Goal: Task Accomplishment & Management: Manage account settings

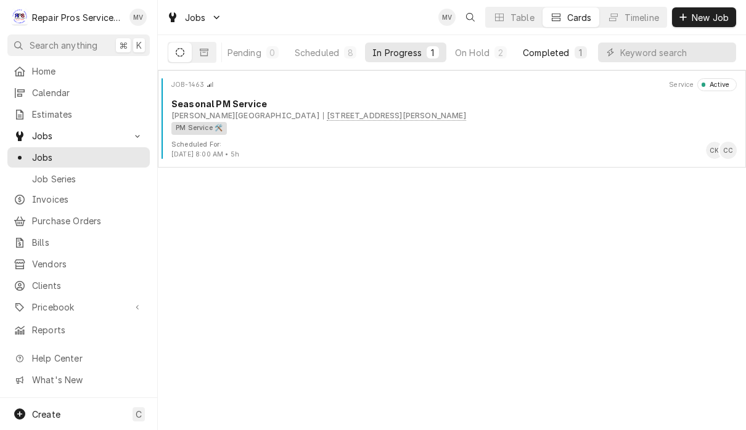
scroll to position [0, 76]
click at [552, 60] on button "Completed 1" at bounding box center [555, 53] width 78 height 20
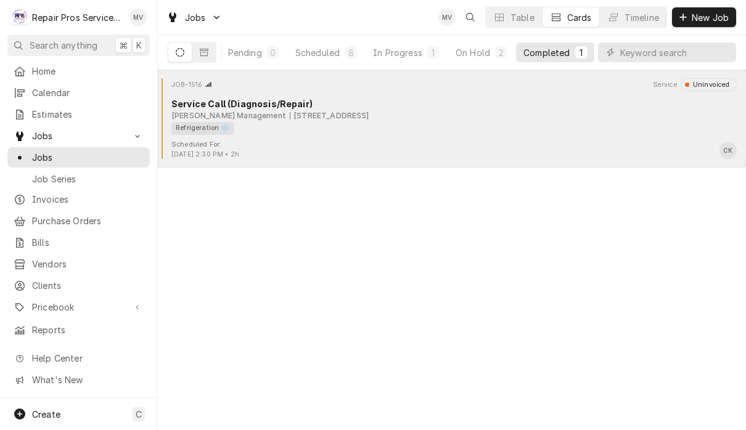
click at [363, 133] on div "Refrigeration ❄️" at bounding box center [449, 128] width 557 height 13
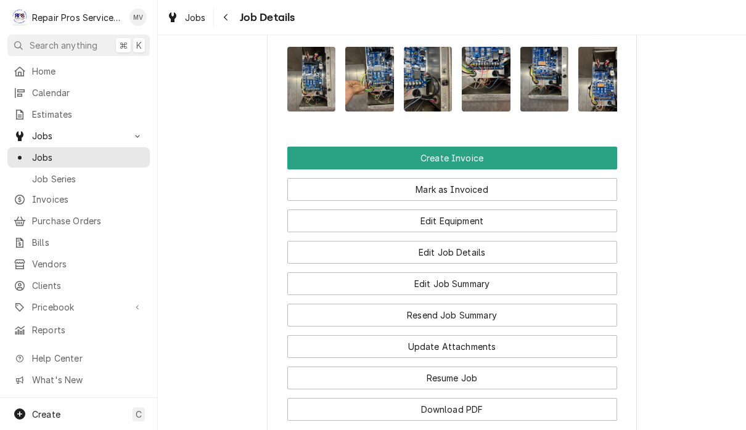
scroll to position [979, 0]
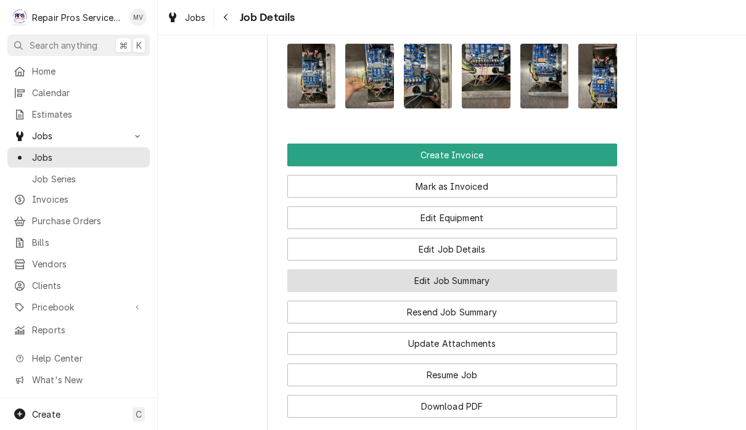
click at [472, 284] on button "Edit Job Summary" at bounding box center [452, 280] width 330 height 23
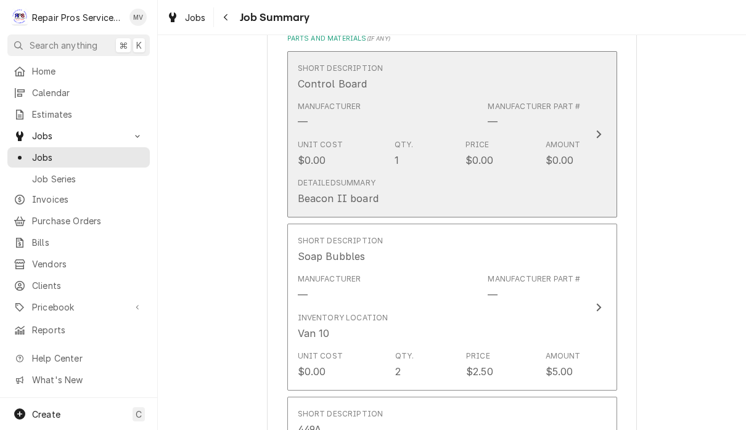
click at [605, 131] on div "Update Line Item" at bounding box center [599, 134] width 16 height 15
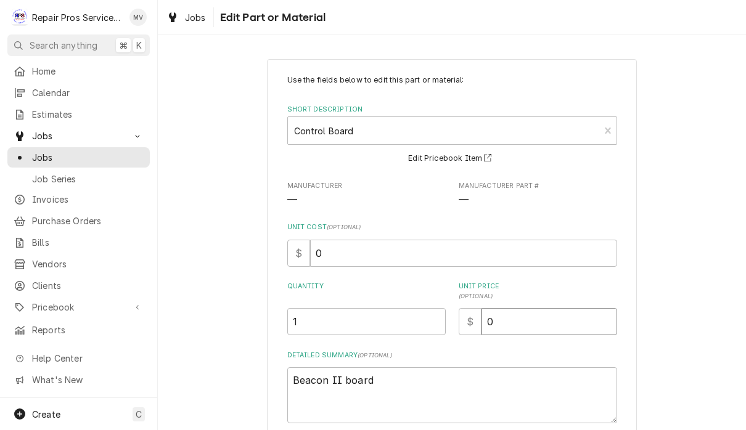
click at [529, 326] on input "0" at bounding box center [550, 321] width 136 height 27
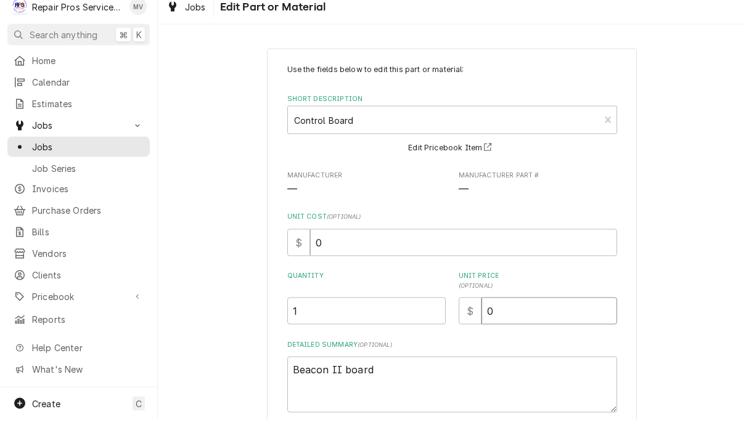
type textarea "x"
type input "5"
type textarea "x"
type input "57"
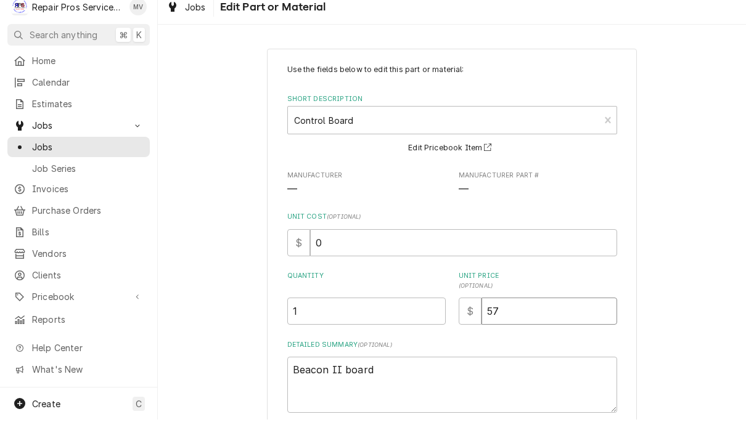
type textarea "x"
type input "576"
type textarea "x"
type input "576.2"
type textarea "x"
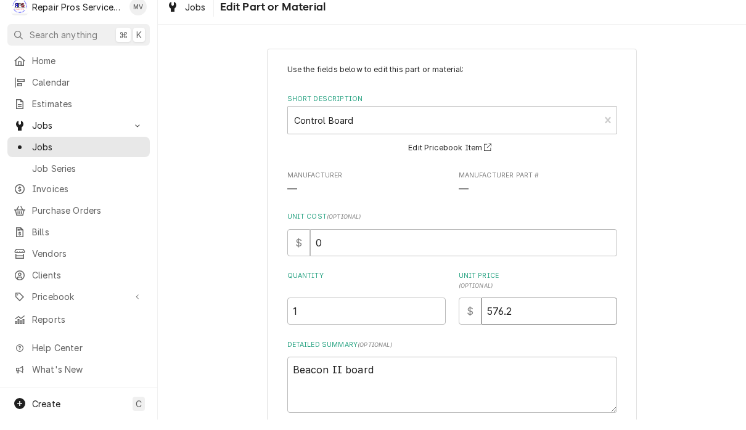
type input "576.22"
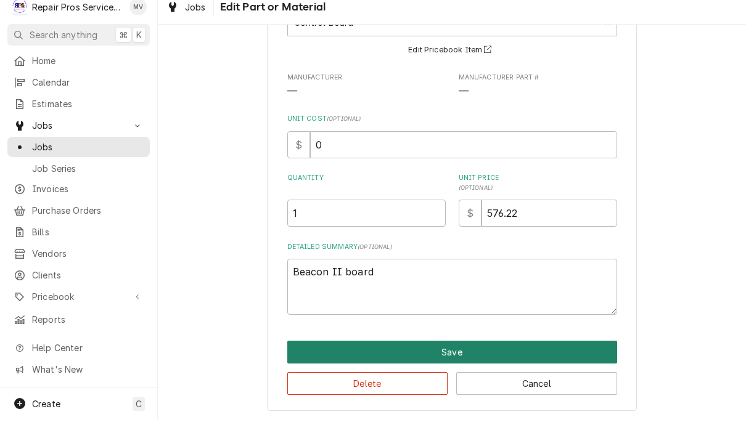
click at [506, 351] on button "Save" at bounding box center [452, 362] width 330 height 23
type textarea "x"
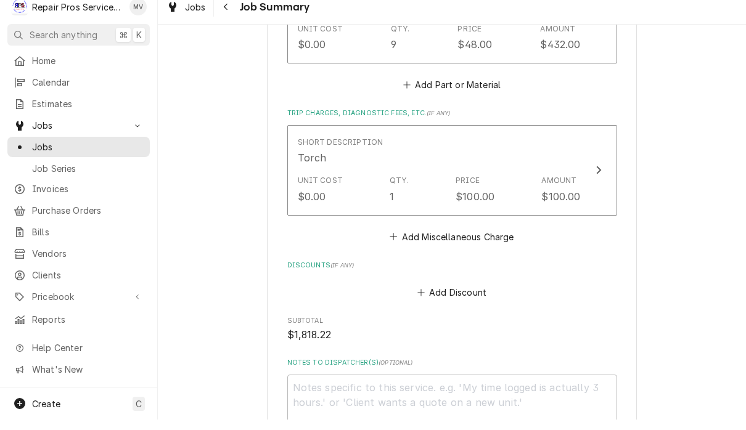
scroll to position [1810, 0]
click at [474, 239] on button "Add Miscellaneous Charge" at bounding box center [452, 247] width 128 height 17
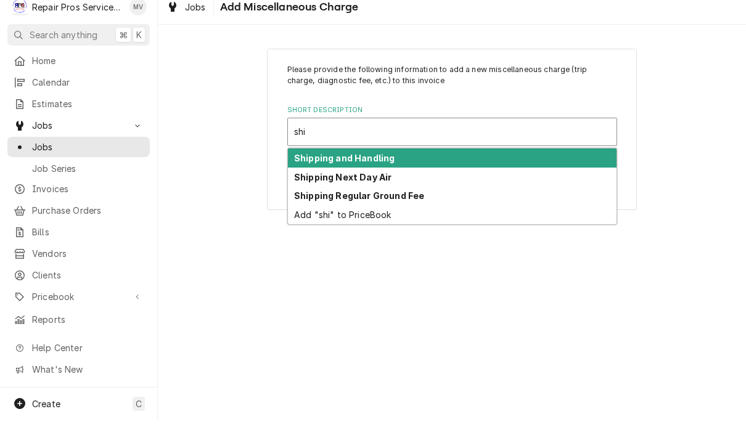
click at [485, 159] on div "Shipping and Handling" at bounding box center [452, 168] width 329 height 19
type input "shi"
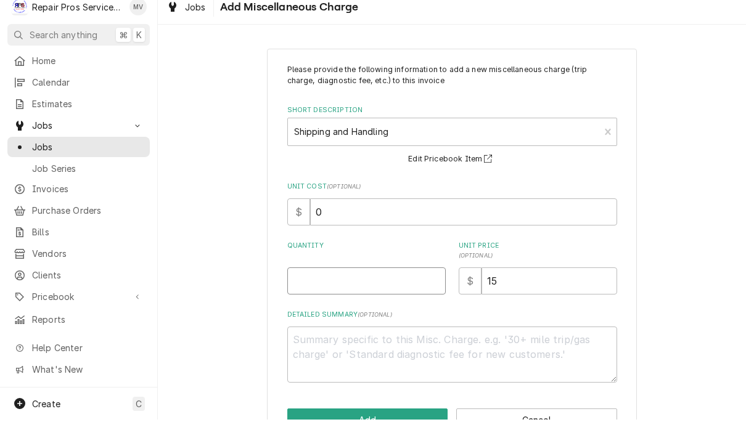
click at [409, 282] on input "Quantity" at bounding box center [366, 291] width 158 height 27
type textarea "x"
type input "1"
click at [540, 278] on input "15" at bounding box center [550, 291] width 136 height 27
type textarea "x"
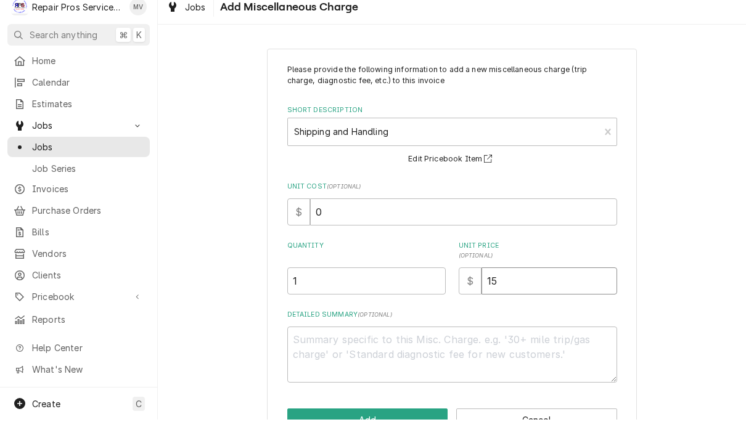
type input "1"
type textarea "x"
type input "7"
type textarea "x"
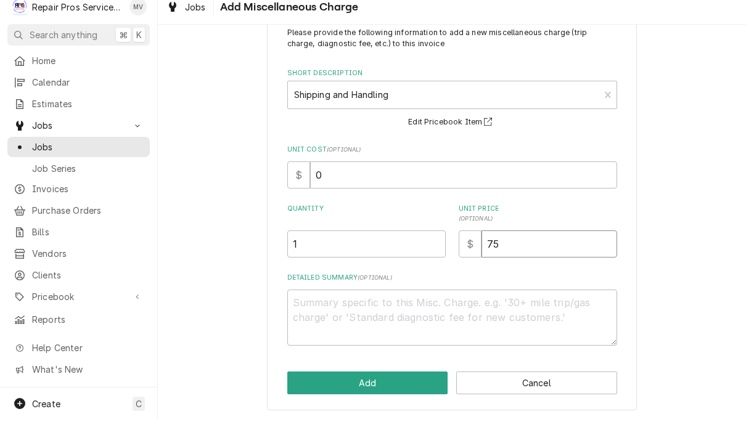
scroll to position [36, 0]
type input "75"
click at [302, 302] on textarea "Detailed Summary ( optional )" at bounding box center [452, 329] width 330 height 56
type textarea "x"
type textarea "n"
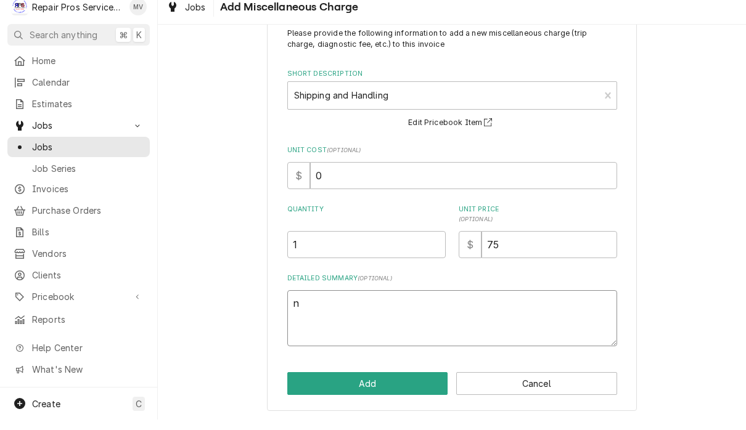
type textarea "x"
type textarea "ne"
type textarea "x"
type textarea "nex"
type textarea "x"
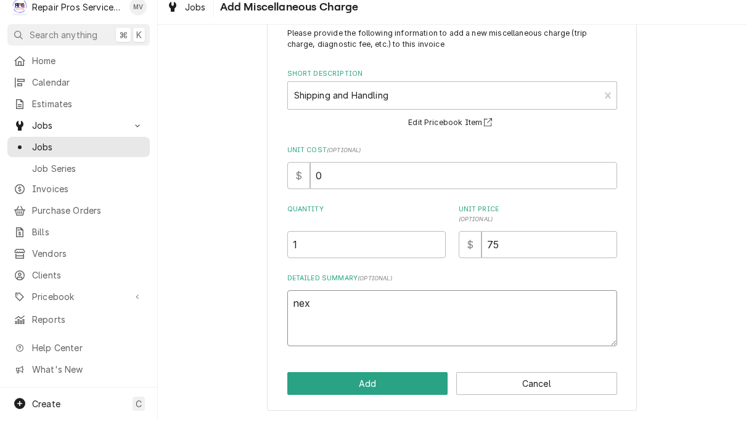
type textarea "next"
type textarea "x"
type textarea "next"
type textarea "x"
type textarea "next d"
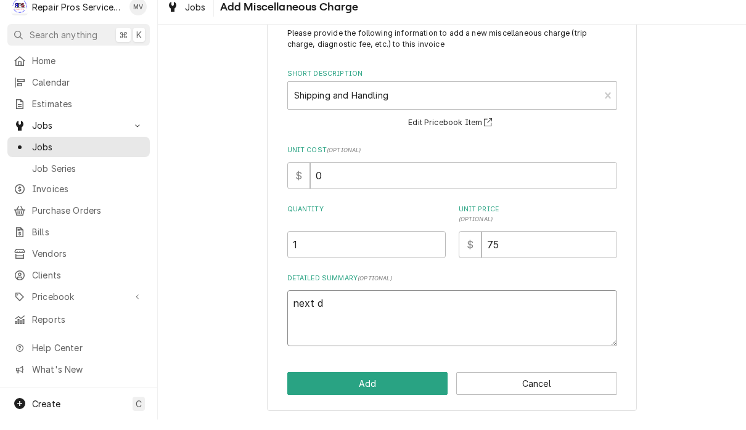
type textarea "x"
type textarea "next da"
type textarea "x"
type textarea "next day"
type textarea "x"
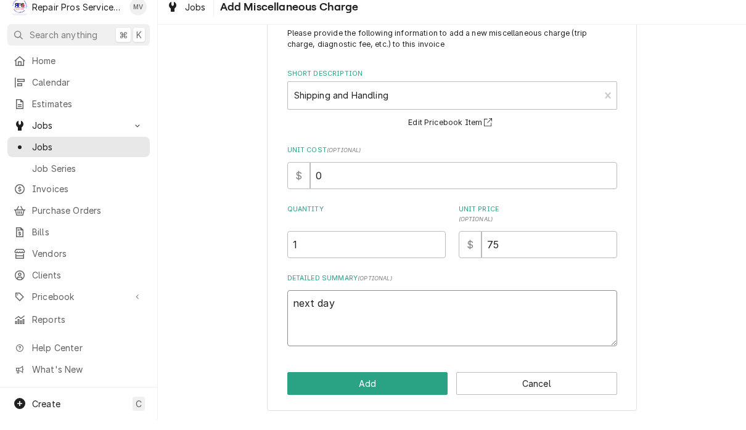
type textarea "next day"
type textarea "x"
type textarea "next day a"
type textarea "x"
type textarea "next day ai"
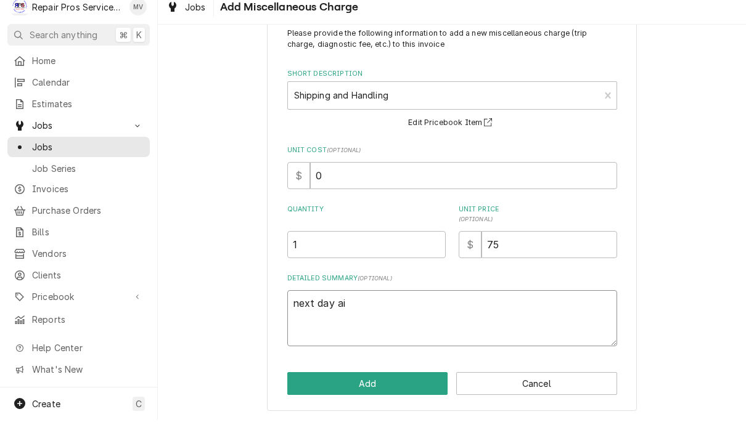
type textarea "x"
type textarea "next day air"
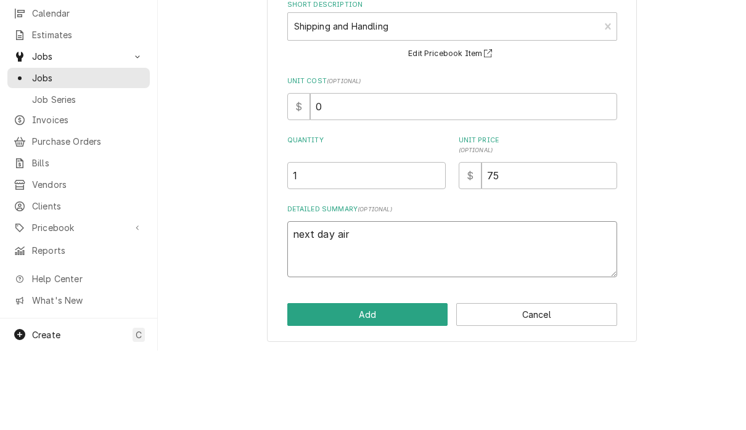
scroll to position [1, 0]
click at [350, 383] on button "Add" at bounding box center [367, 394] width 161 height 23
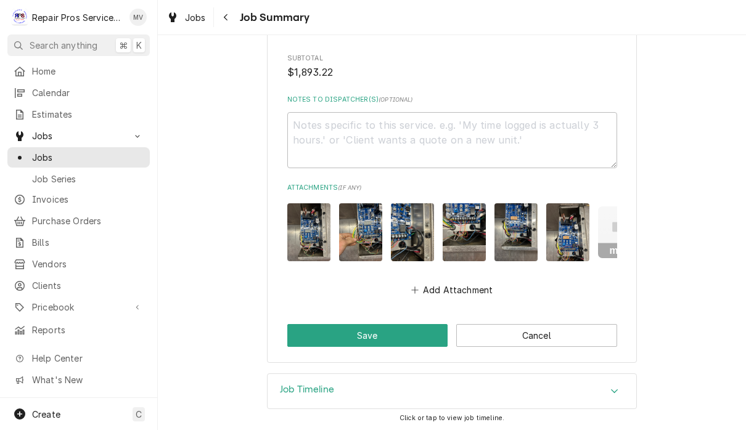
scroll to position [2218, 0]
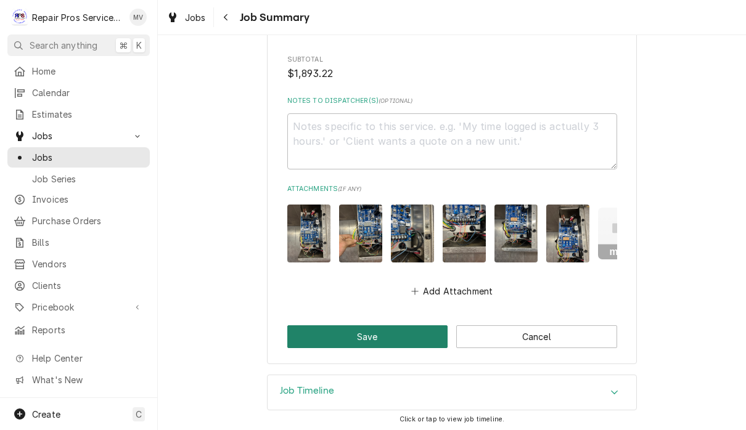
click at [387, 338] on button "Save" at bounding box center [367, 337] width 161 height 23
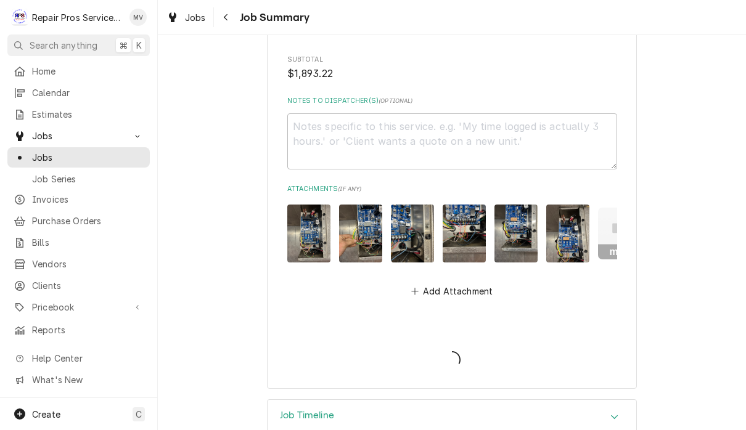
type textarea "x"
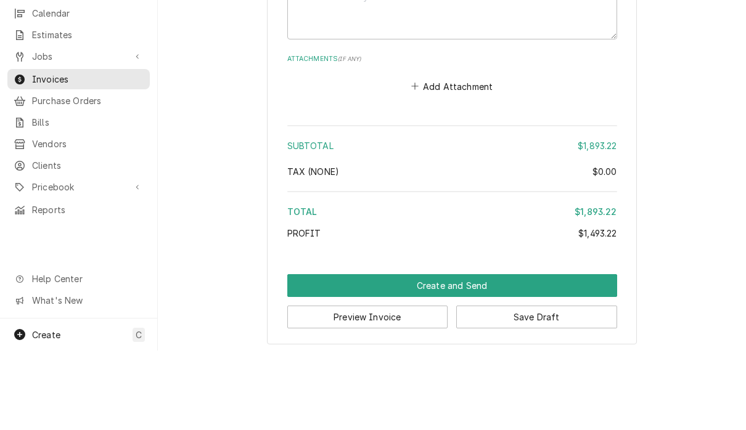
scroll to position [1, 0]
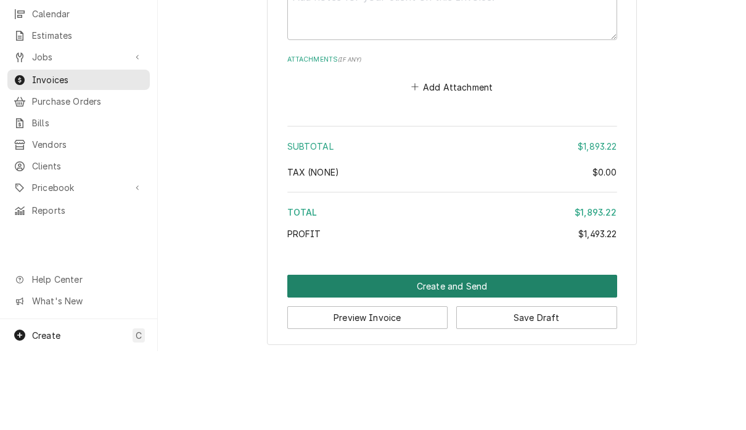
click at [539, 354] on button "Create and Send" at bounding box center [452, 365] width 330 height 23
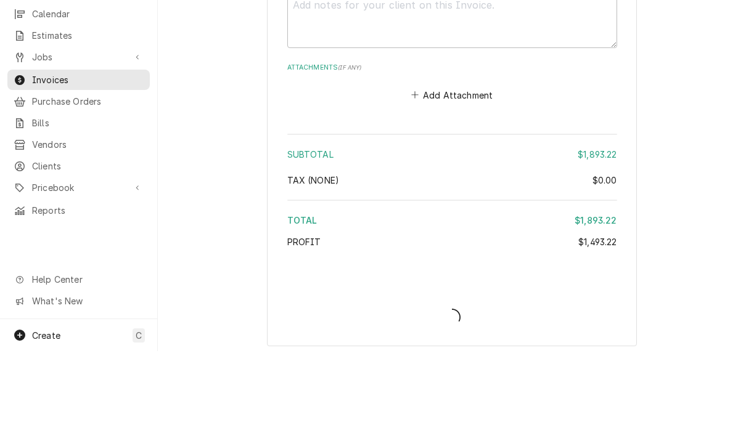
type textarea "x"
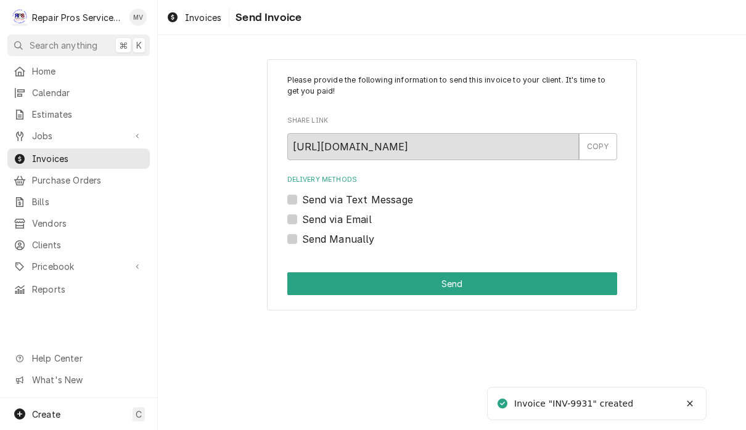
click at [350, 244] on label "Send Manually" at bounding box center [338, 239] width 73 height 15
click at [350, 244] on input "Send Manually" at bounding box center [467, 245] width 330 height 27
checkbox input "true"
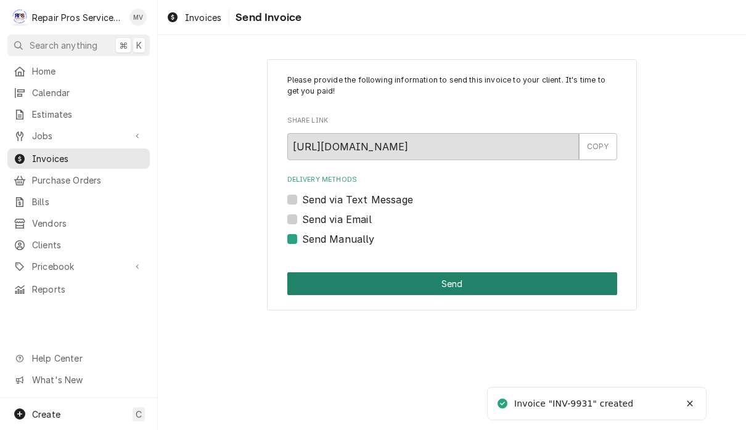
click at [499, 287] on button "Send" at bounding box center [452, 284] width 330 height 23
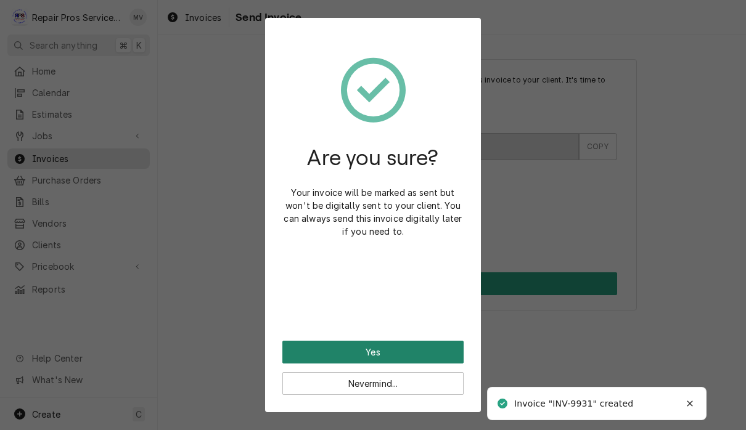
click at [444, 355] on button "Yes" at bounding box center [372, 352] width 181 height 23
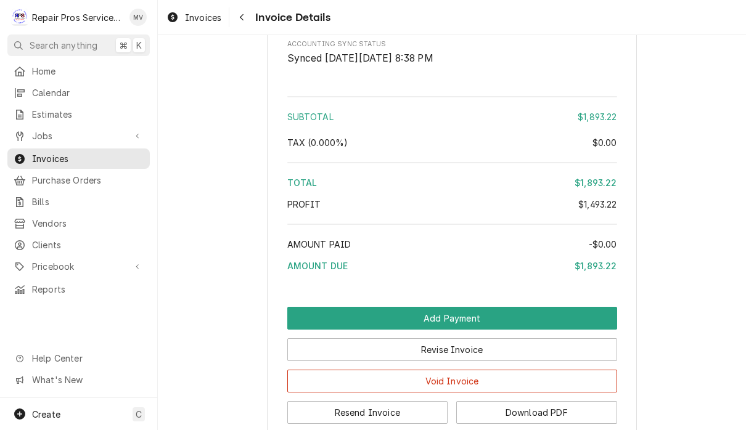
scroll to position [2799, 0]
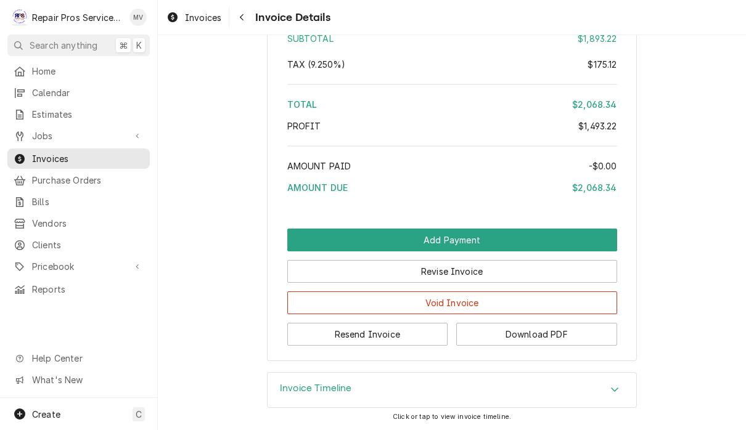
scroll to position [2899, 0]
click at [414, 338] on button "Resend Invoice" at bounding box center [367, 334] width 161 height 23
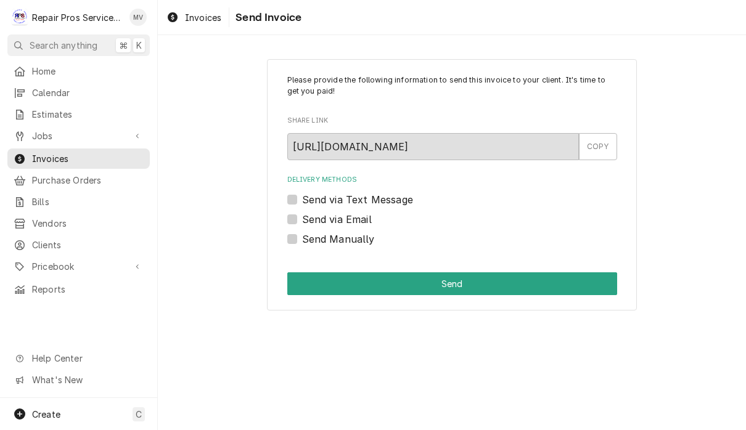
click at [363, 223] on label "Send via Email" at bounding box center [337, 219] width 70 height 15
click at [363, 223] on input "Send via Email" at bounding box center [467, 225] width 330 height 27
checkbox input "true"
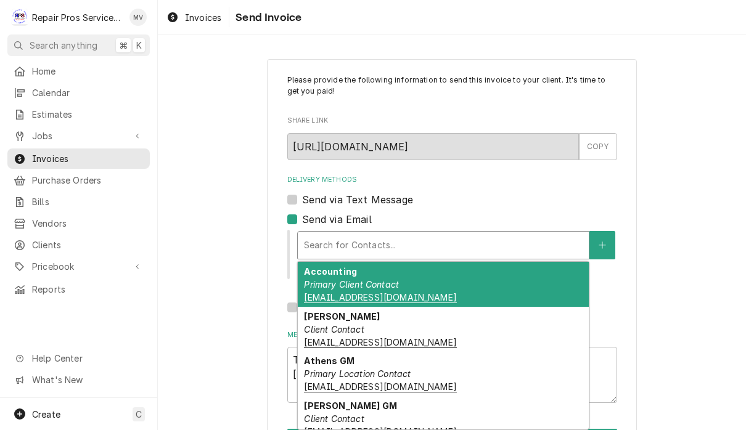
click at [446, 293] on div "Accounting Primary Client Contact [EMAIL_ADDRESS][DOMAIN_NAME]" at bounding box center [443, 284] width 291 height 45
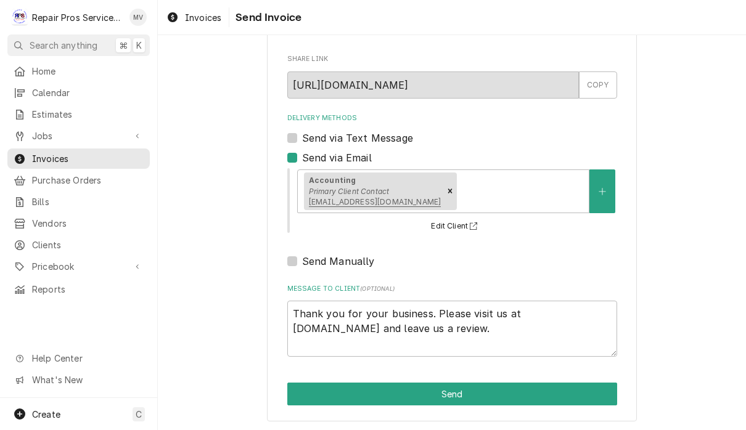
scroll to position [61, 0]
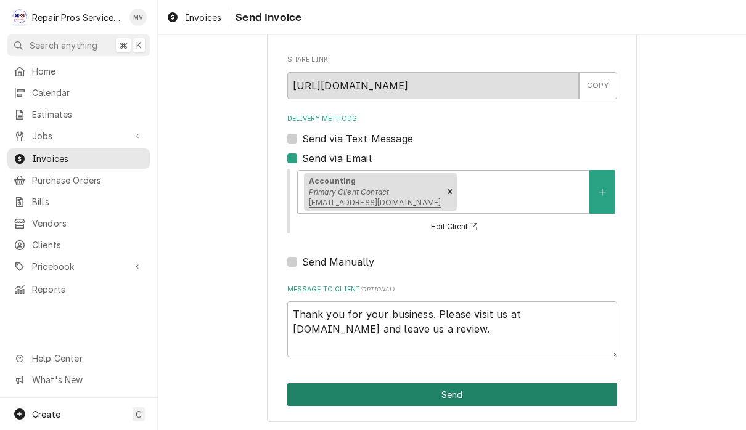
click at [492, 385] on button "Send" at bounding box center [452, 395] width 330 height 23
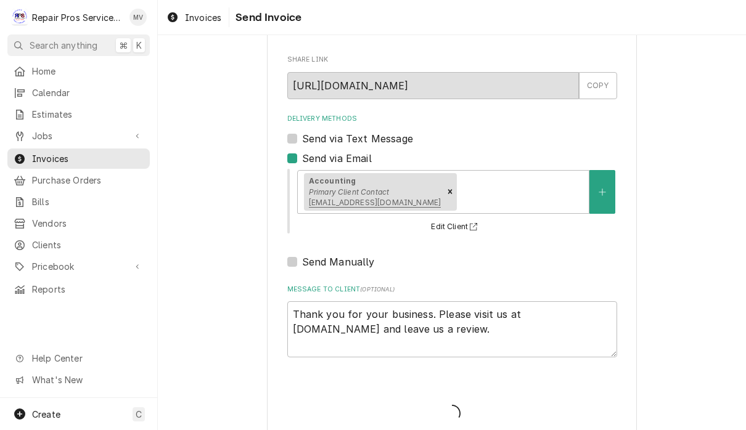
type textarea "x"
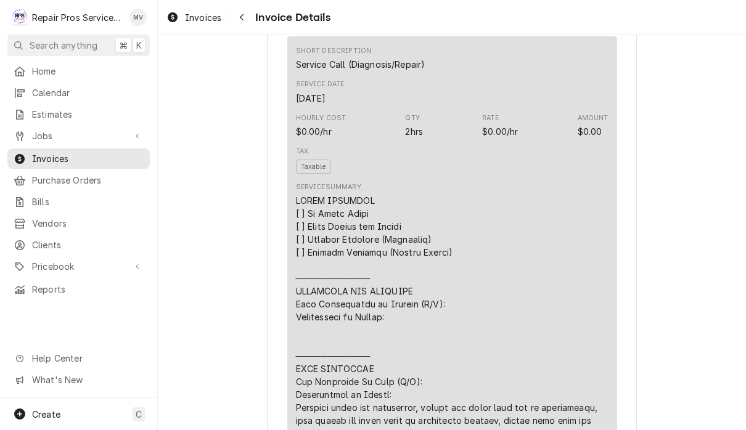
scroll to position [879, 0]
